Goal: Task Accomplishment & Management: Manage account settings

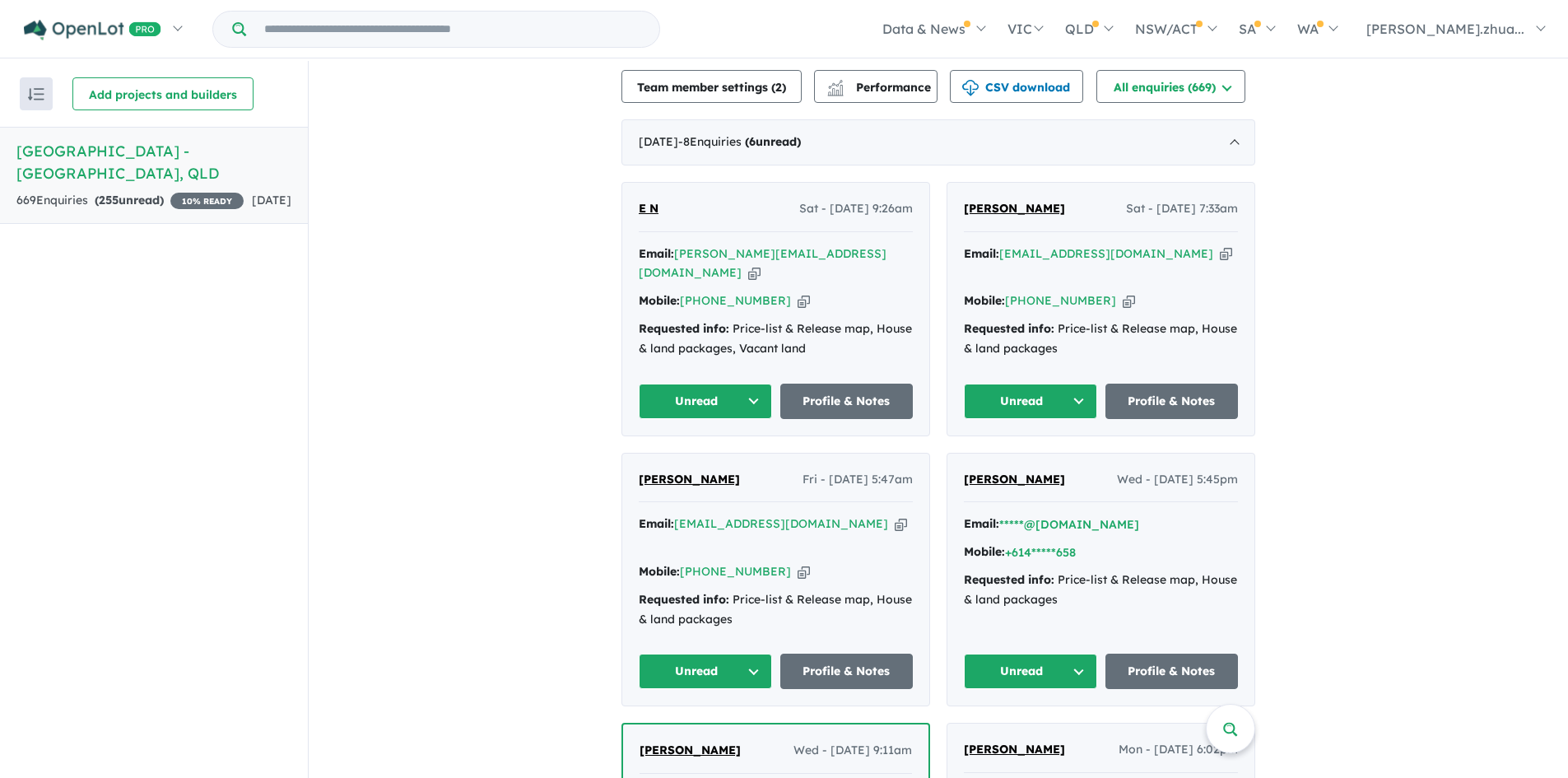
scroll to position [495, 0]
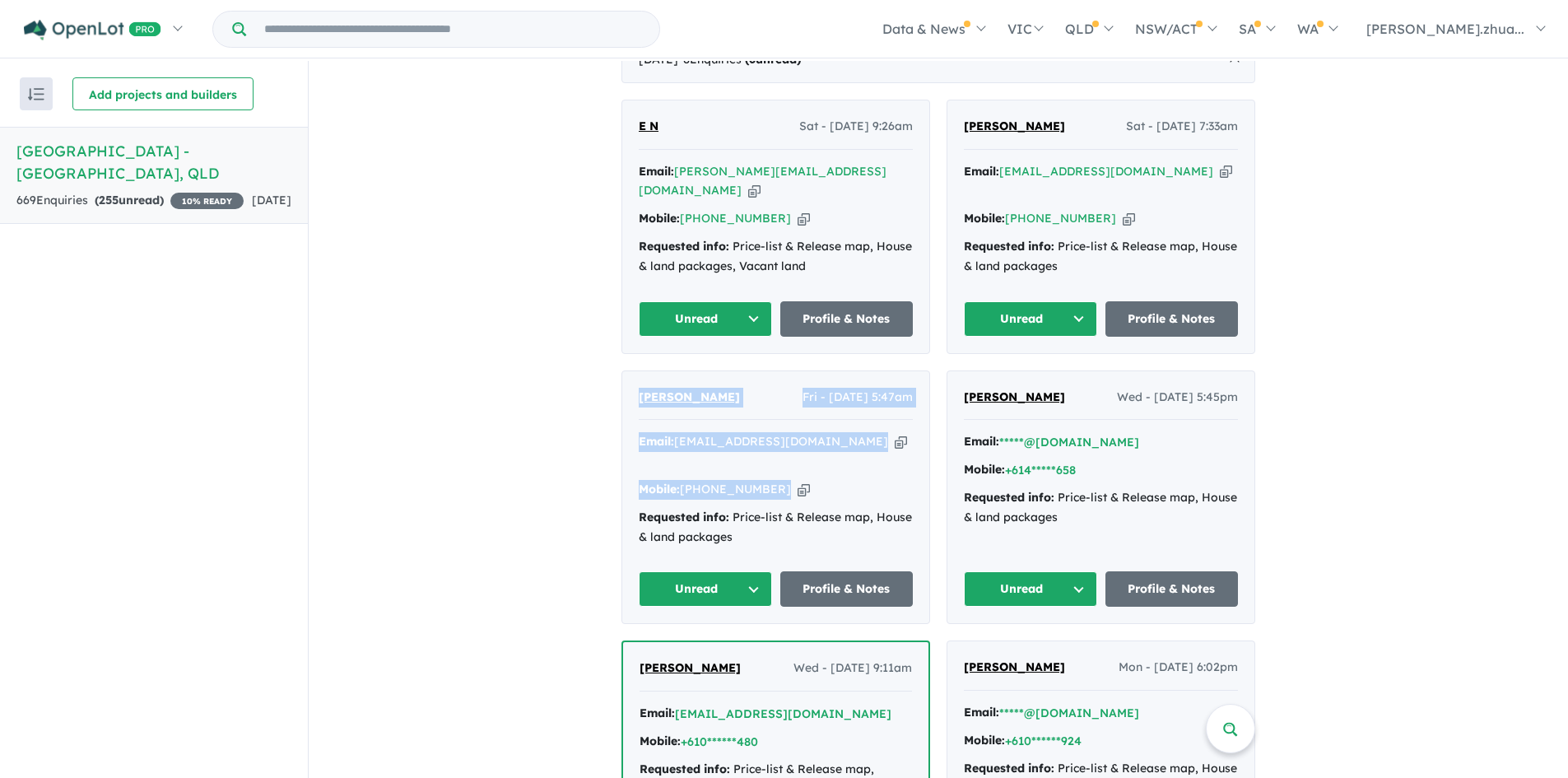
drag, startPoint x: 800, startPoint y: 433, endPoint x: 601, endPoint y: 362, distance: 211.3
copy div "[PERSON_NAME] - [DATE] 5:47am Email: [EMAIL_ADDRESS][DOMAIN_NAME] Copied! Mobil…"
click at [744, 508] on div "[PERSON_NAME] - [DATE] 5:47am Email: [EMAIL_ADDRESS][DOMAIN_NAME] Copied! Mobil…" at bounding box center [776, 498] width 307 height 253
click at [742, 571] on button "Unread" at bounding box center [706, 589] width 134 height 35
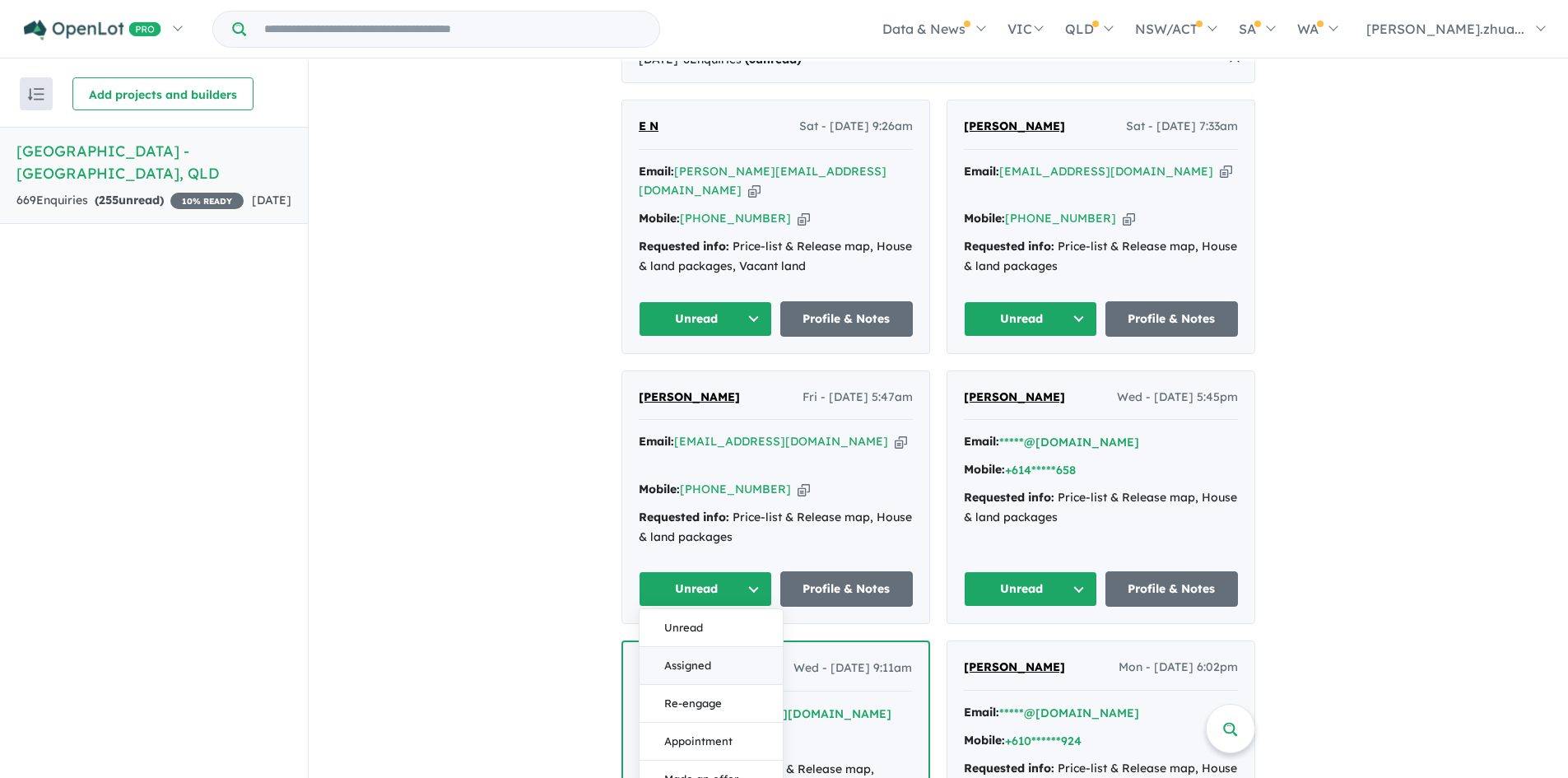
click at [707, 648] on button "Assigned" at bounding box center [711, 666] width 143 height 38
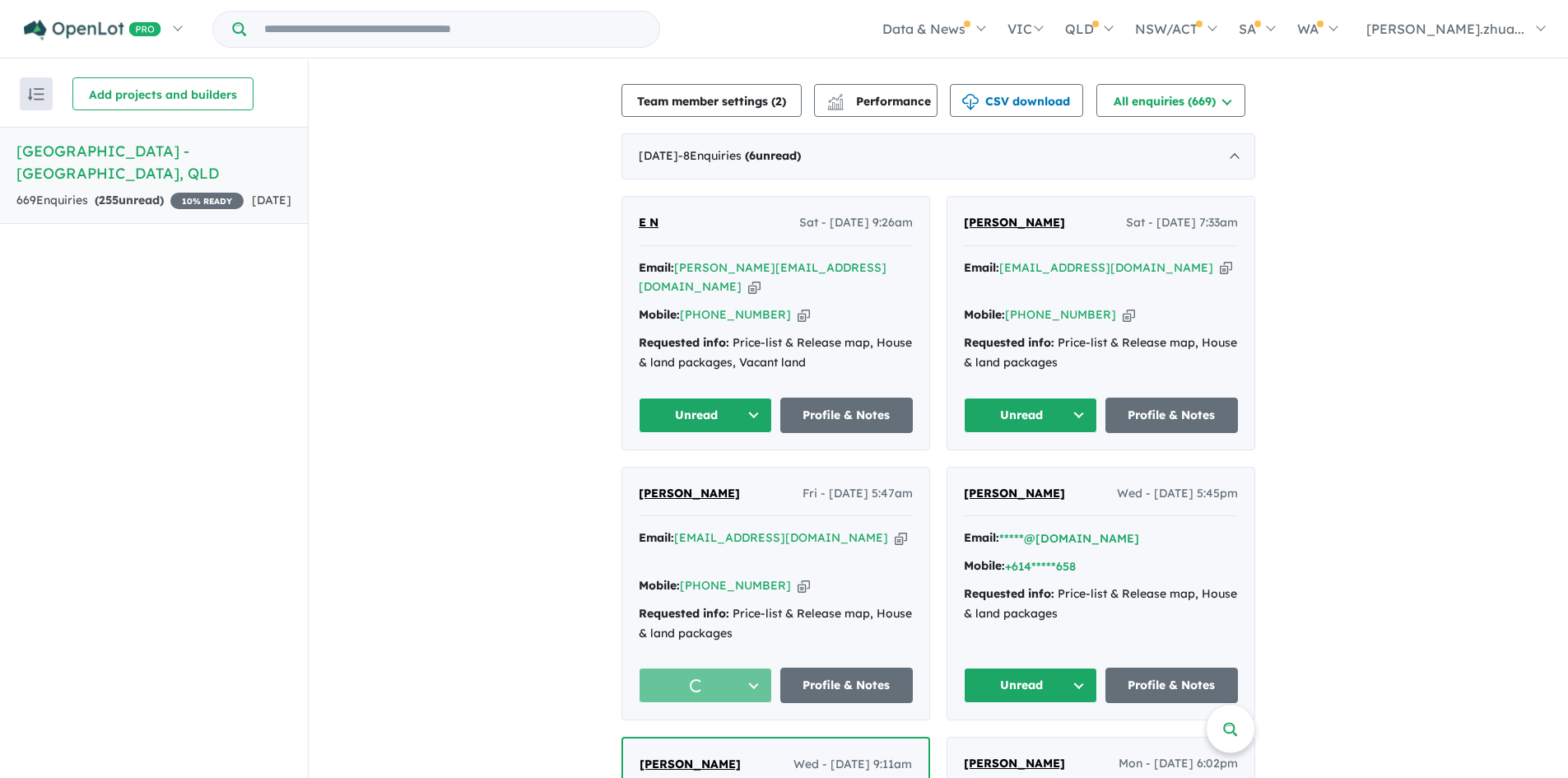
scroll to position [329, 0]
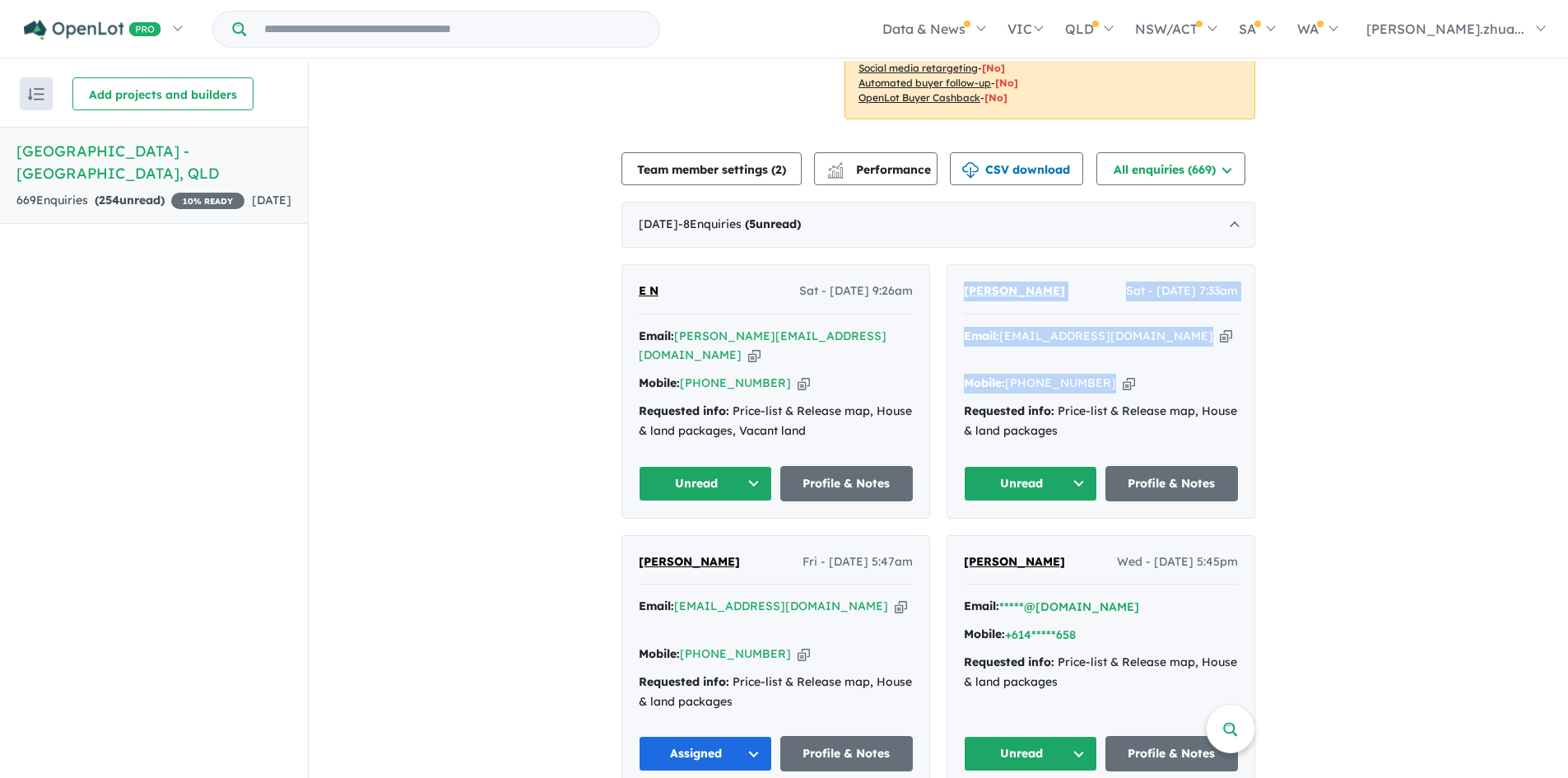
drag, startPoint x: 1117, startPoint y: 333, endPoint x: 954, endPoint y: 286, distance: 169.6
click at [954, 286] on div "[PERSON_NAME] - [DATE] 7:33am Email: [EMAIL_ADDRESS][DOMAIN_NAME] Copied! Mobil…" at bounding box center [1100, 391] width 307 height 253
copy div "[PERSON_NAME] - [DATE] 7:33am Email: [EMAIL_ADDRESS][DOMAIN_NAME] Copied! Mobil…"
click at [1060, 466] on button "Unread" at bounding box center [1030, 484] width 134 height 35
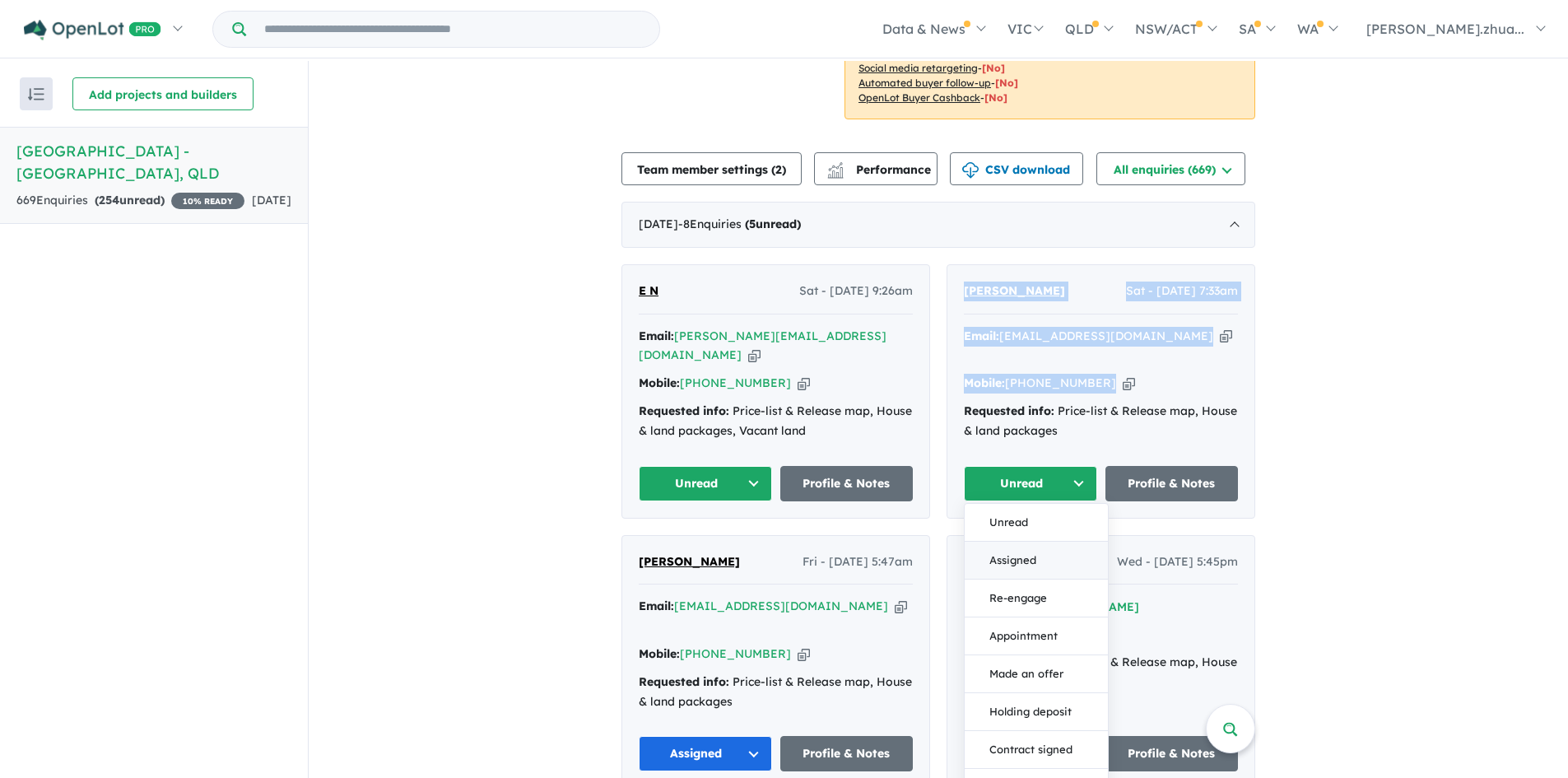
click at [1039, 542] on button "Assigned" at bounding box center [1036, 560] width 143 height 38
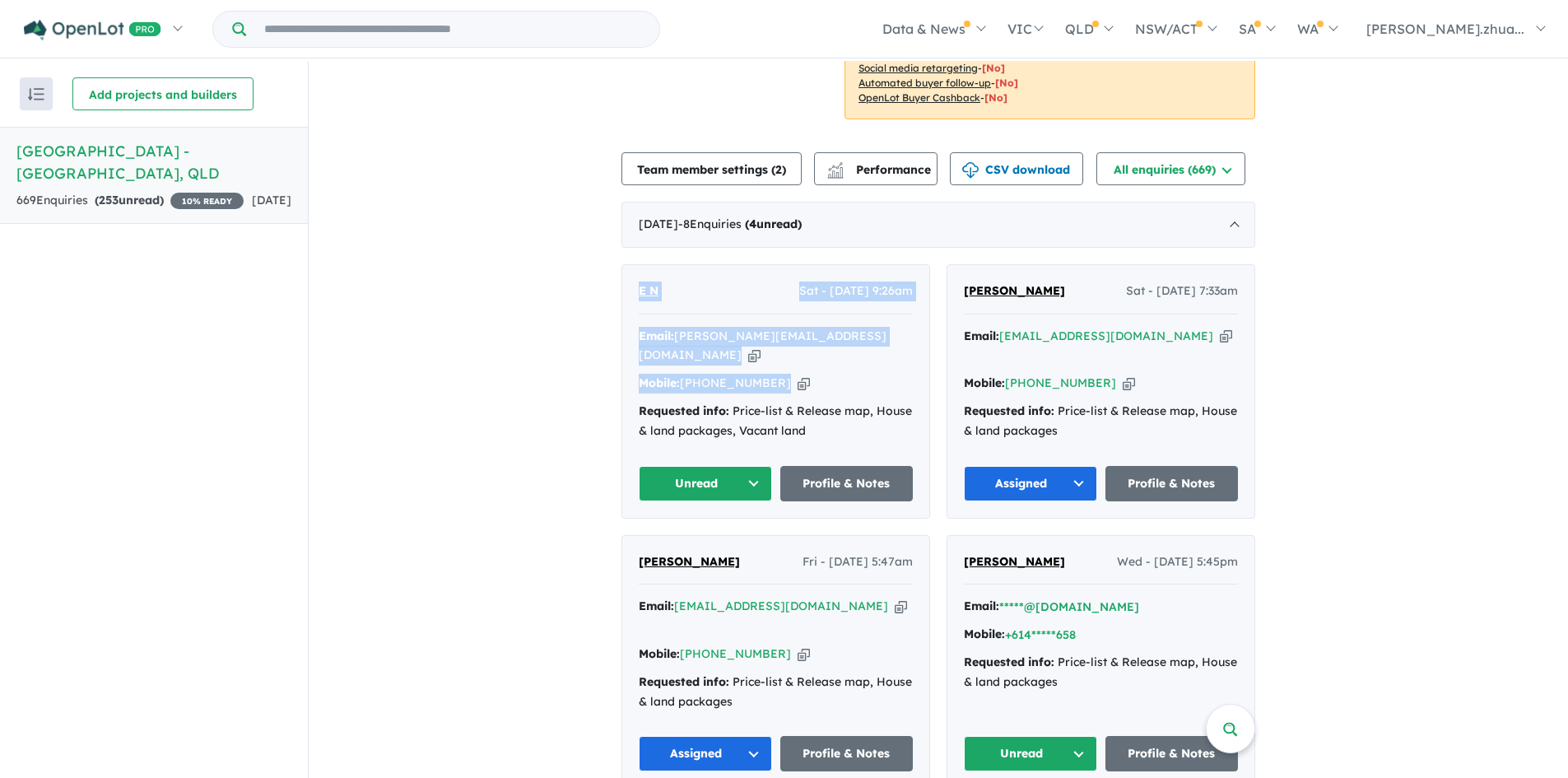
drag, startPoint x: 812, startPoint y: 330, endPoint x: 600, endPoint y: 281, distance: 217.6
copy div "E N Sat - [DATE] 9:26am Email: [PERSON_NAME][EMAIL_ADDRESS][DOMAIN_NAME] Copied…"
click at [711, 466] on button "Unread" at bounding box center [706, 484] width 134 height 35
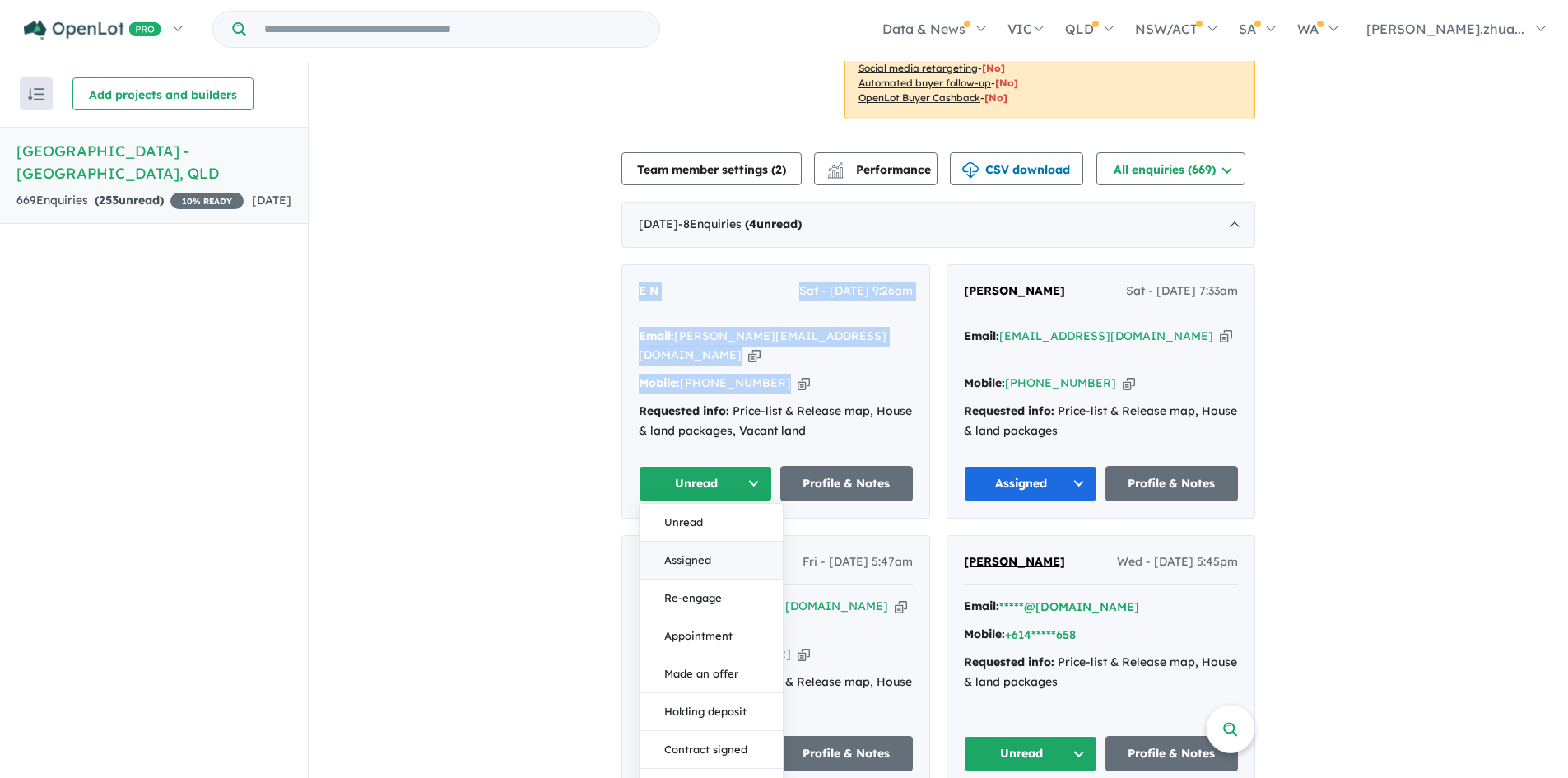
click at [732, 542] on button "Assigned" at bounding box center [711, 560] width 143 height 38
